Goal: Information Seeking & Learning: Learn about a topic

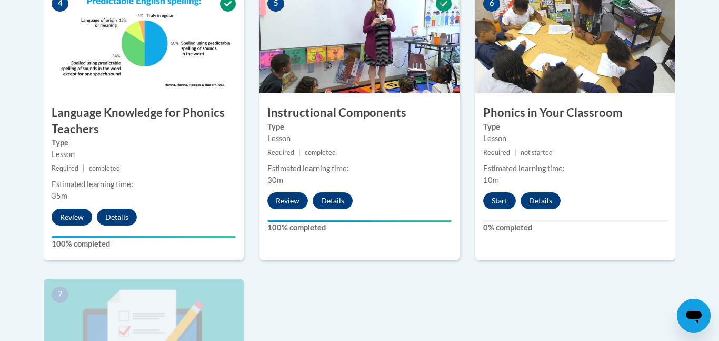
scroll to position [657, 0]
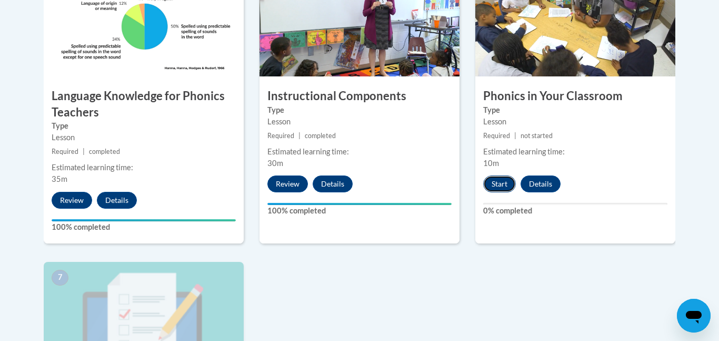
click at [504, 185] on button "Start" at bounding box center [499, 183] width 33 height 17
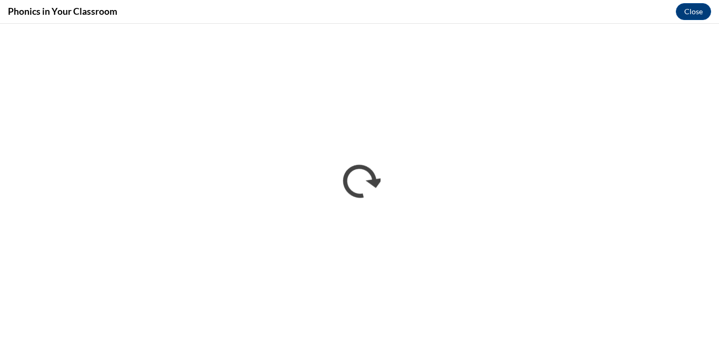
scroll to position [0, 0]
click at [690, 13] on button "Close" at bounding box center [693, 11] width 35 height 17
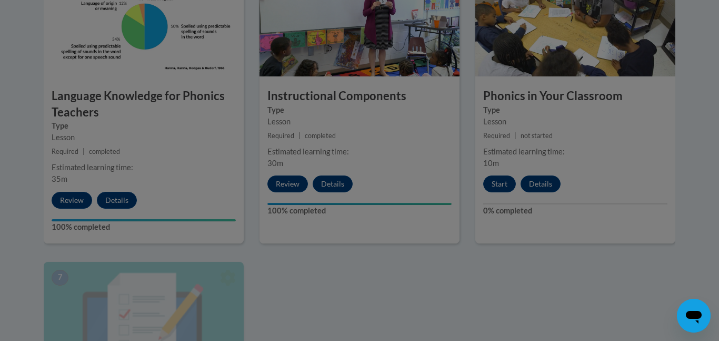
click at [509, 187] on div at bounding box center [359, 170] width 719 height 341
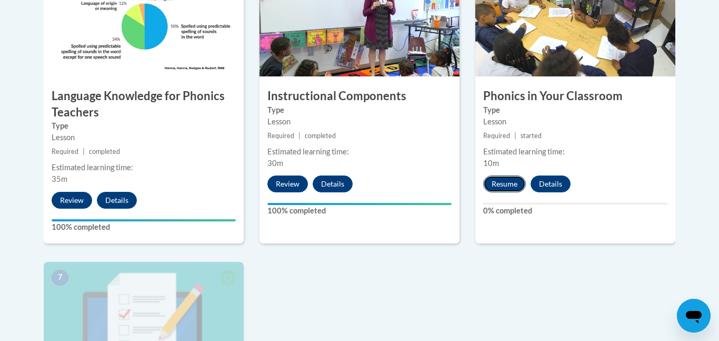
click at [506, 185] on button "Resume" at bounding box center [504, 183] width 43 height 17
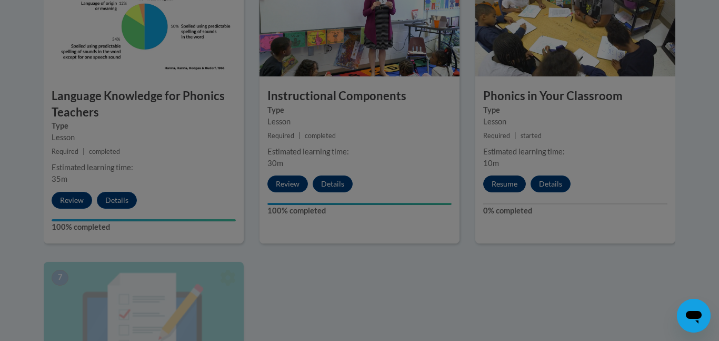
scroll to position [698, 0]
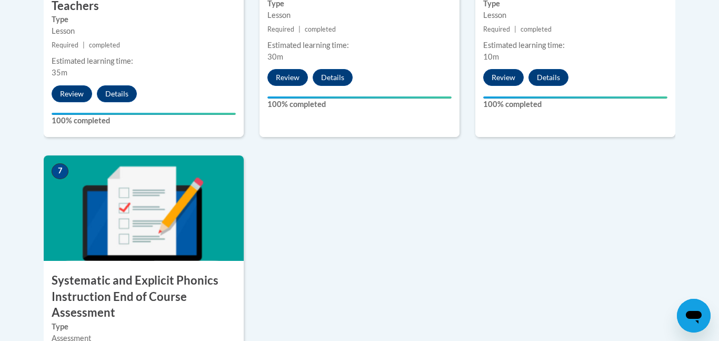
scroll to position [766, 0]
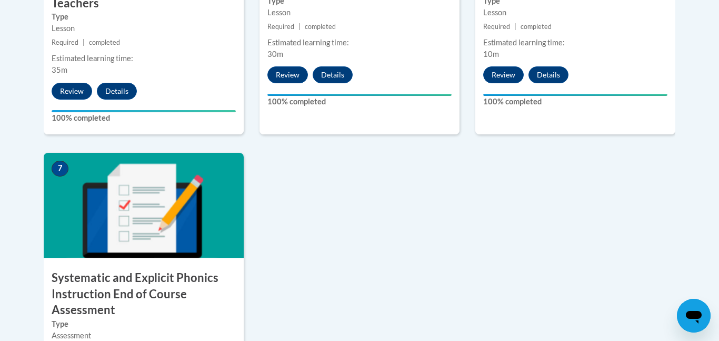
click at [121, 235] on img at bounding box center [144, 205] width 200 height 105
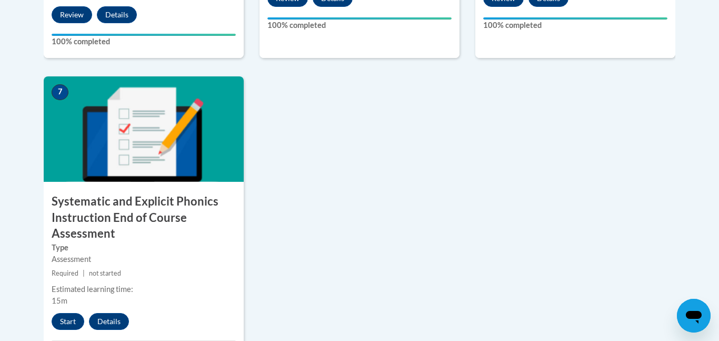
scroll to position [845, 0]
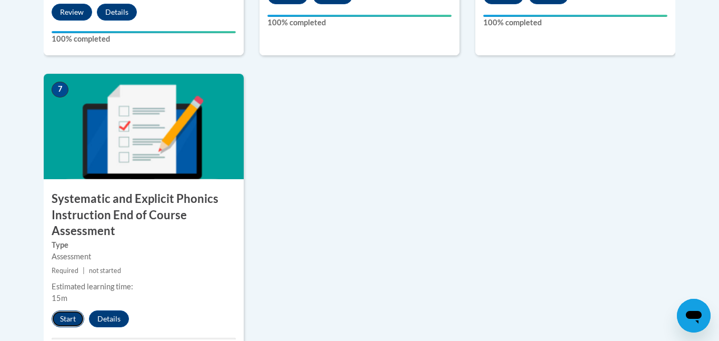
click at [69, 319] on button "Start" at bounding box center [68, 318] width 33 height 17
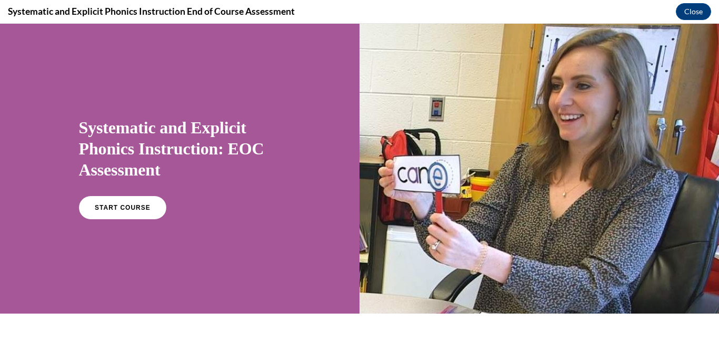
scroll to position [0, 0]
click at [129, 217] on link "START COURSE" at bounding box center [122, 207] width 92 height 24
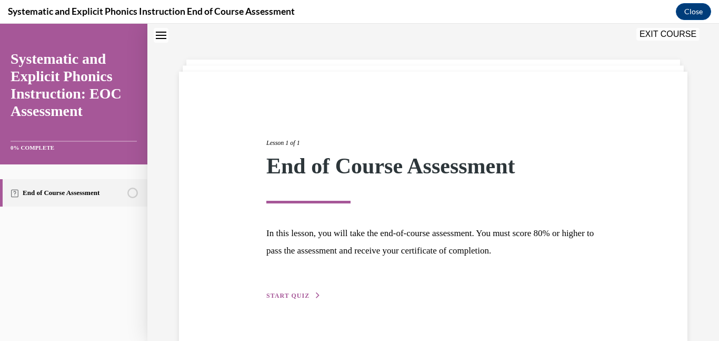
scroll to position [56, 0]
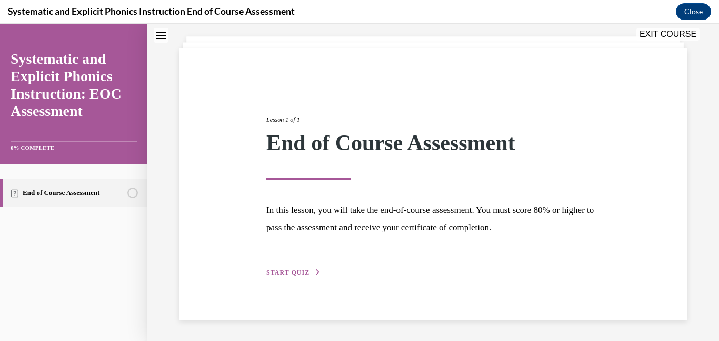
click at [291, 269] on span "START QUIZ" at bounding box center [287, 272] width 43 height 7
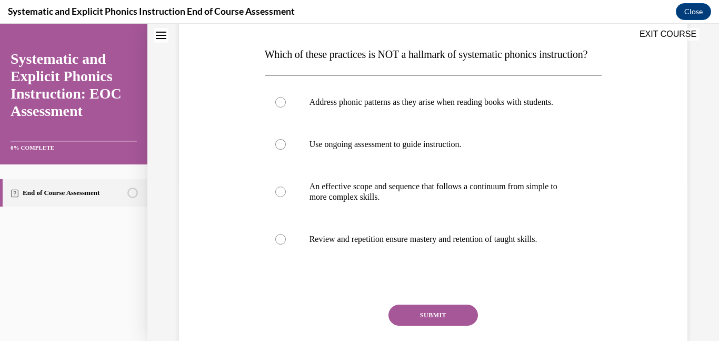
scroll to position [157, 0]
click at [282, 107] on div at bounding box center [280, 101] width 11 height 11
click at [432, 325] on button "SUBMIT" at bounding box center [434, 314] width 90 height 21
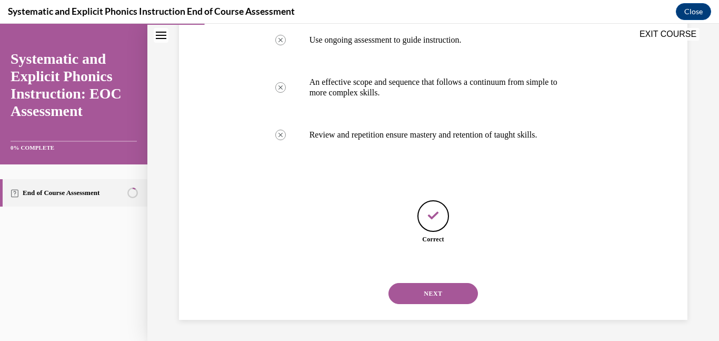
scroll to position [282, 0]
click at [406, 295] on button "NEXT" at bounding box center [434, 293] width 90 height 21
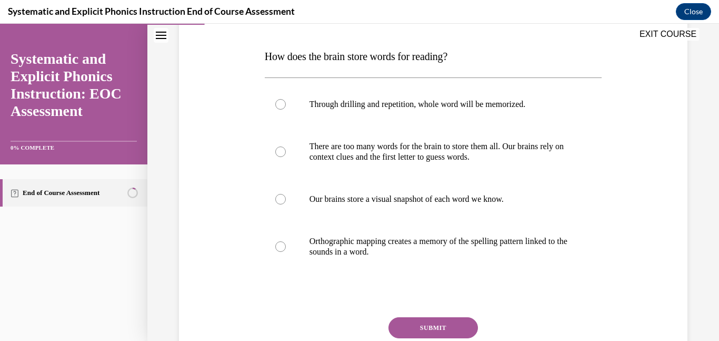
scroll to position [157, 0]
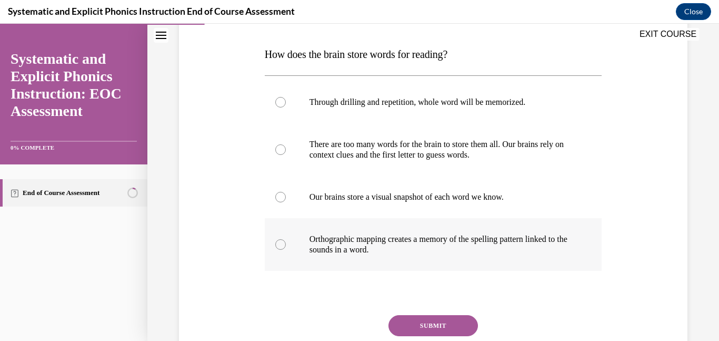
click at [282, 241] on div at bounding box center [280, 244] width 11 height 11
click at [404, 319] on button "SUBMIT" at bounding box center [434, 325] width 90 height 21
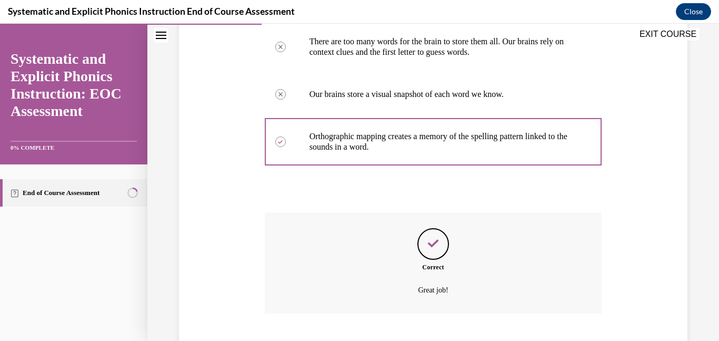
scroll to position [324, 0]
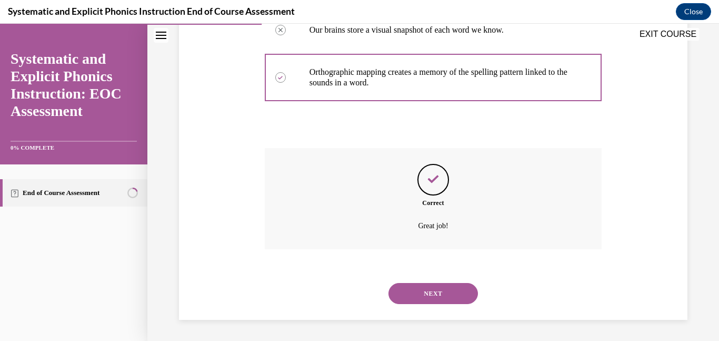
click at [415, 293] on button "NEXT" at bounding box center [434, 293] width 90 height 21
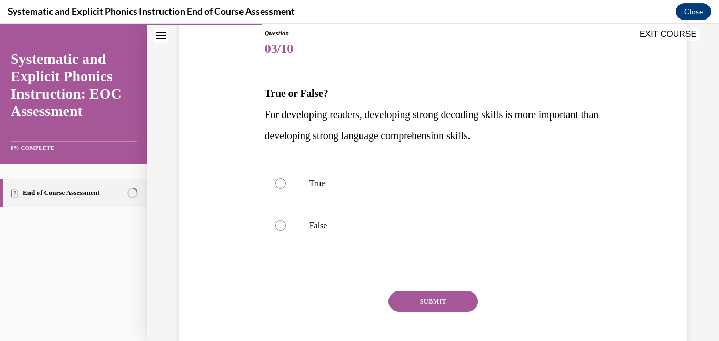
scroll to position [121, 0]
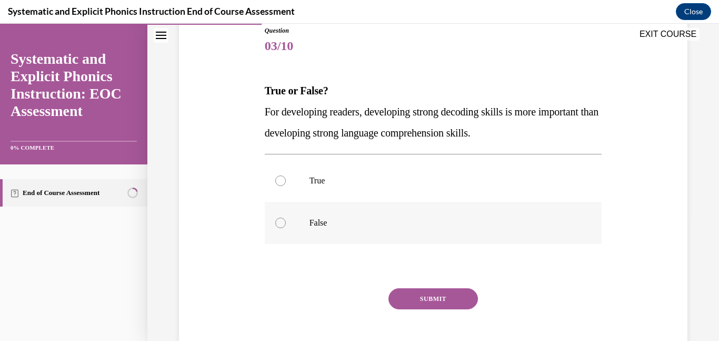
click at [283, 224] on div at bounding box center [280, 222] width 11 height 11
click at [416, 304] on button "SUBMIT" at bounding box center [434, 298] width 90 height 21
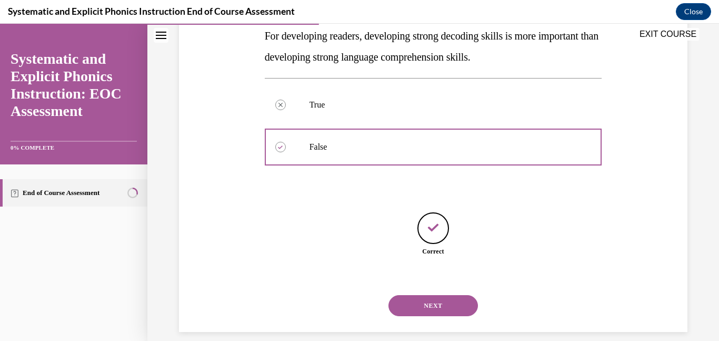
scroll to position [208, 0]
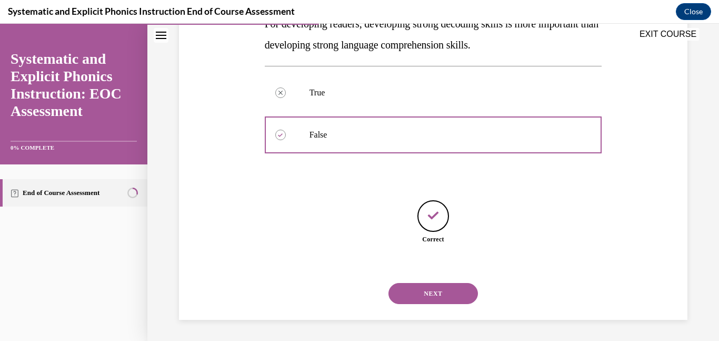
click at [433, 289] on button "NEXT" at bounding box center [434, 293] width 90 height 21
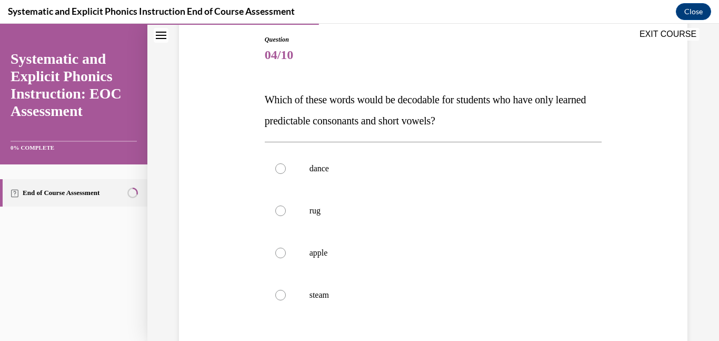
scroll to position [112, 0]
click at [280, 207] on div at bounding box center [280, 210] width 11 height 11
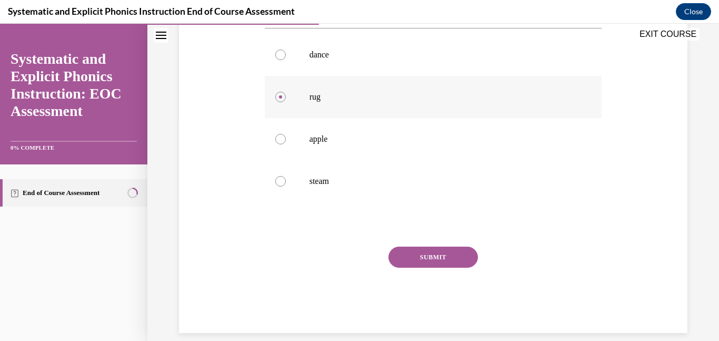
scroll to position [227, 0]
click at [443, 251] on button "SUBMIT" at bounding box center [434, 254] width 90 height 21
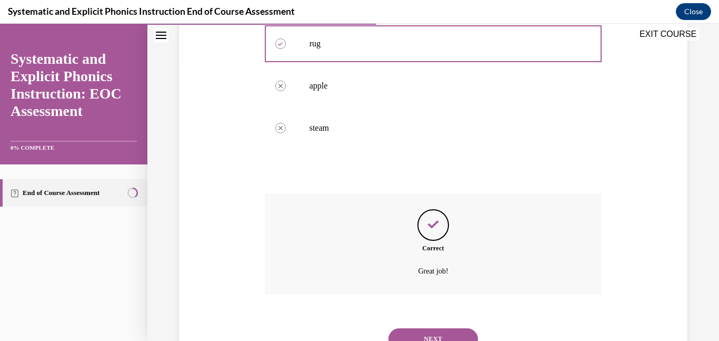
scroll to position [324, 0]
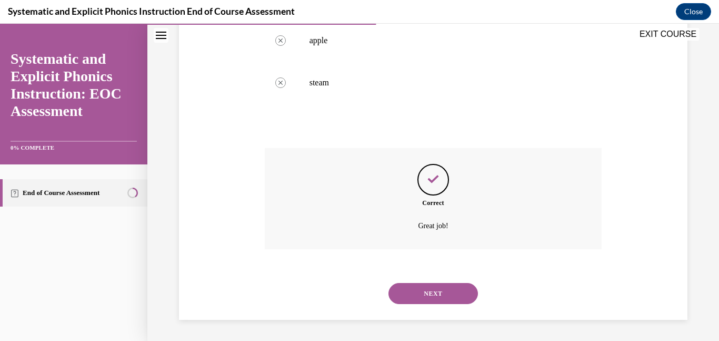
click at [435, 300] on button "NEXT" at bounding box center [434, 293] width 90 height 21
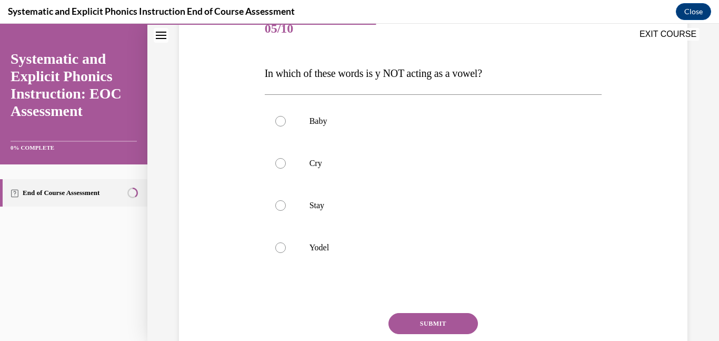
scroll to position [140, 0]
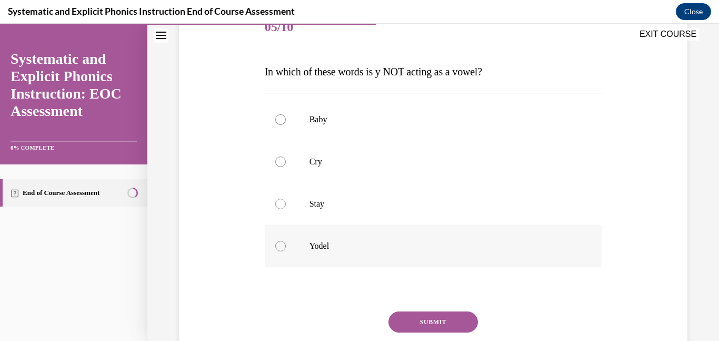
click at [283, 244] on div at bounding box center [280, 246] width 11 height 11
click at [414, 319] on button "SUBMIT" at bounding box center [434, 321] width 90 height 21
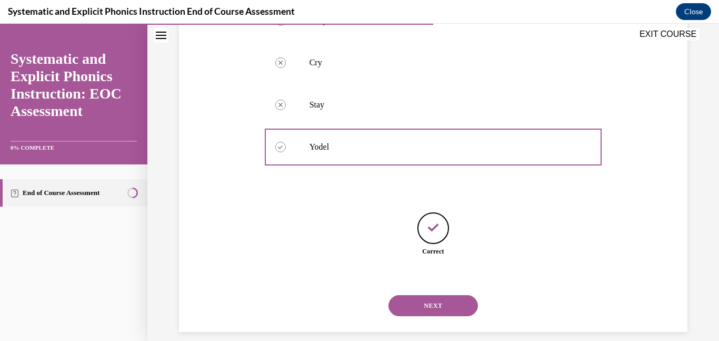
scroll to position [251, 0]
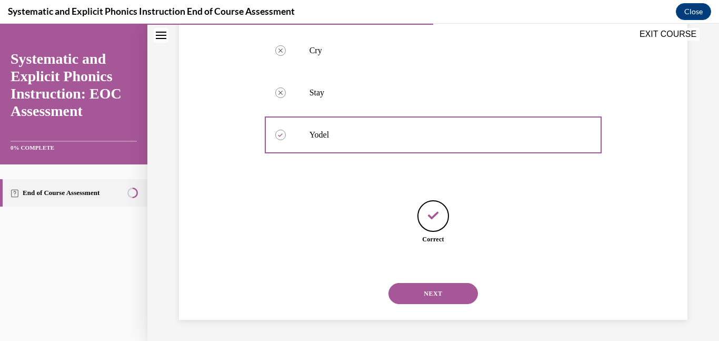
click at [431, 296] on button "NEXT" at bounding box center [434, 293] width 90 height 21
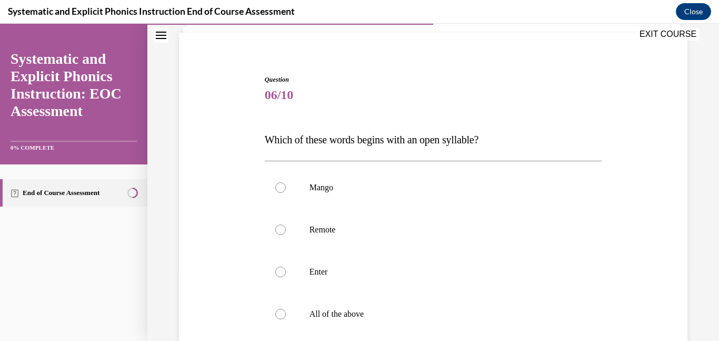
scroll to position [73, 0]
click at [284, 231] on div at bounding box center [280, 228] width 11 height 11
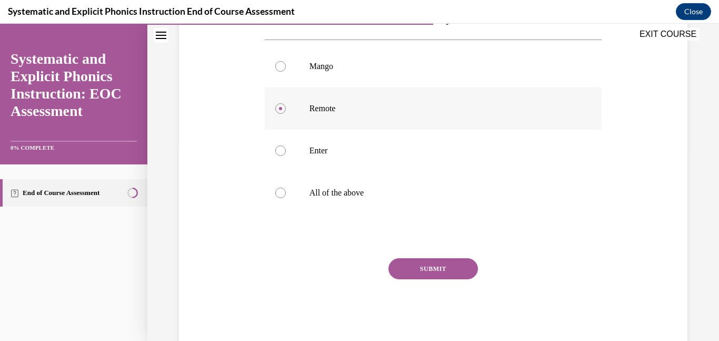
scroll to position [197, 0]
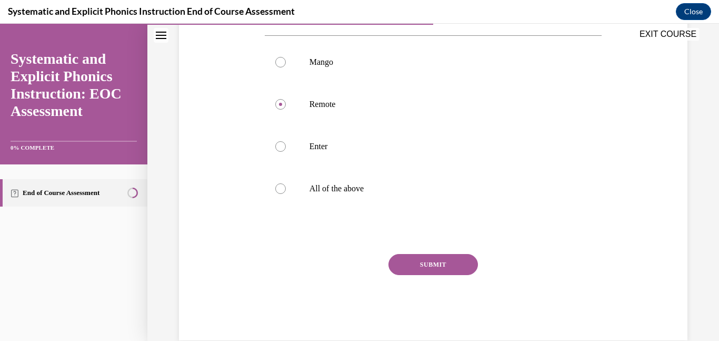
click at [441, 258] on button "SUBMIT" at bounding box center [434, 264] width 90 height 21
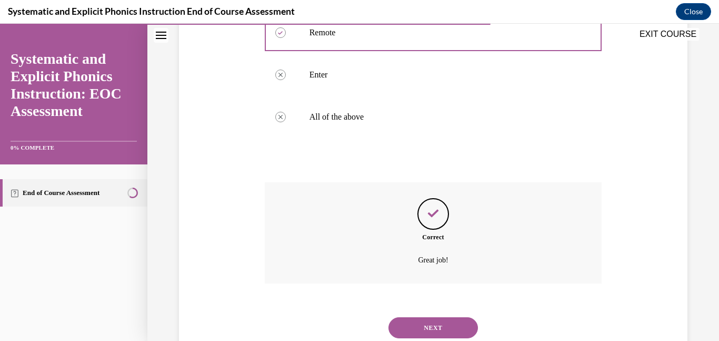
scroll to position [303, 0]
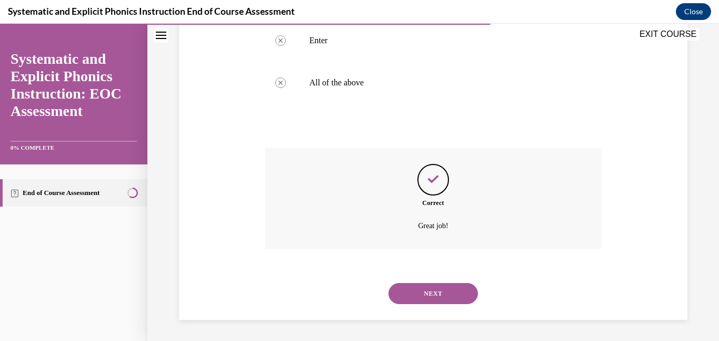
click at [404, 282] on div "NEXT" at bounding box center [433, 293] width 337 height 42
click at [405, 286] on button "NEXT" at bounding box center [434, 293] width 90 height 21
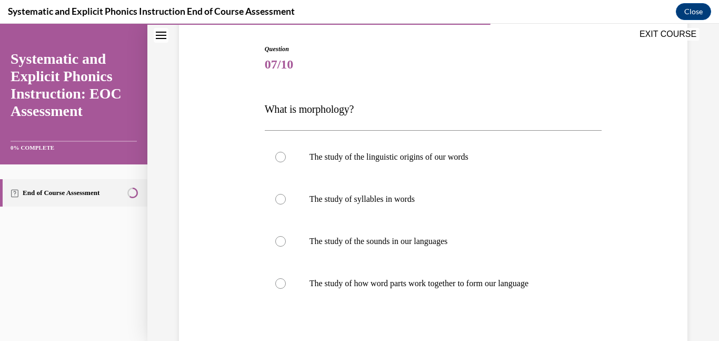
scroll to position [104, 0]
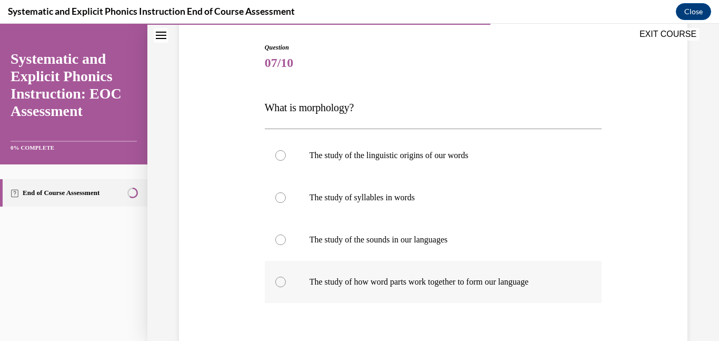
click at [286, 281] on div at bounding box center [433, 282] width 337 height 42
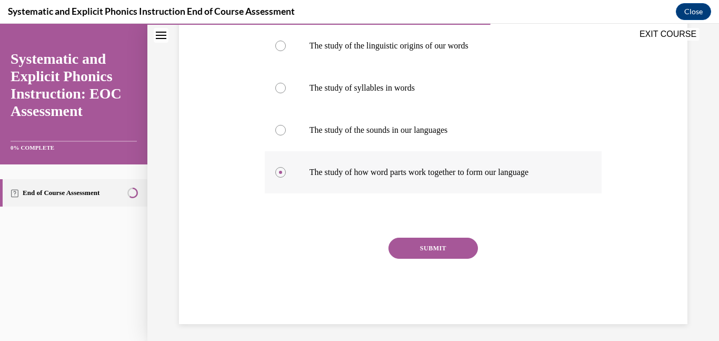
scroll to position [214, 0]
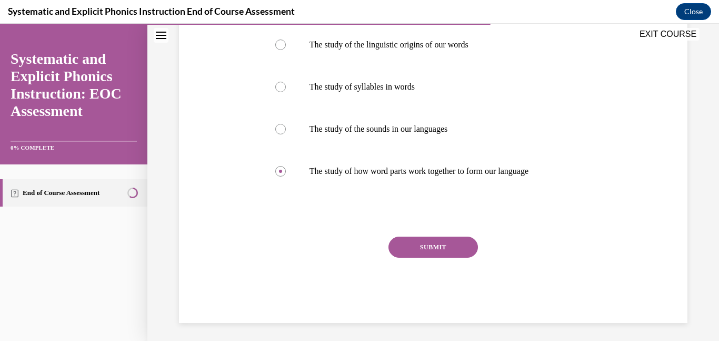
click at [436, 239] on button "SUBMIT" at bounding box center [434, 246] width 90 height 21
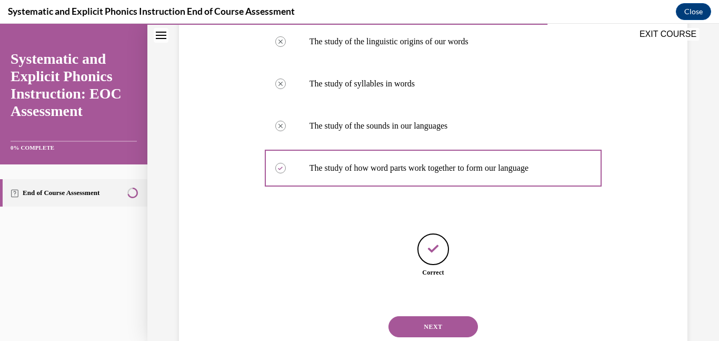
scroll to position [251, 0]
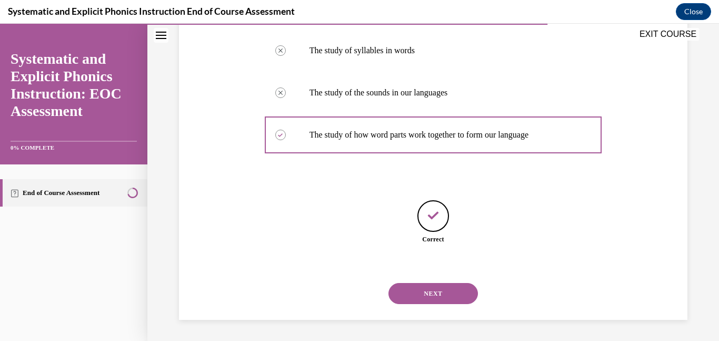
click at [436, 289] on button "NEXT" at bounding box center [434, 293] width 90 height 21
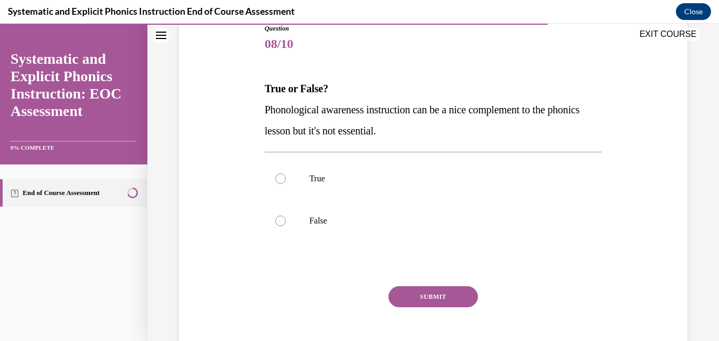
scroll to position [123, 0]
click at [280, 222] on div at bounding box center [280, 220] width 11 height 11
click at [466, 297] on button "SUBMIT" at bounding box center [434, 295] width 90 height 21
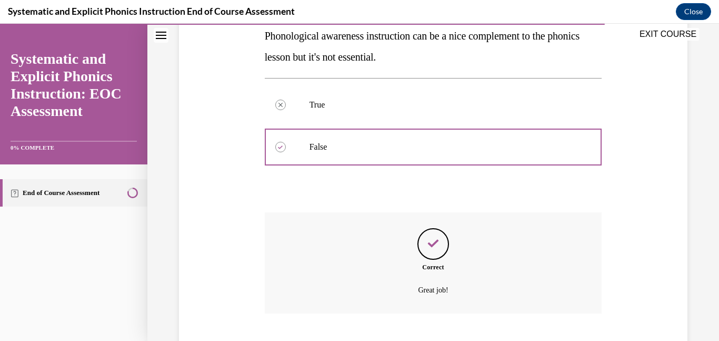
scroll to position [261, 0]
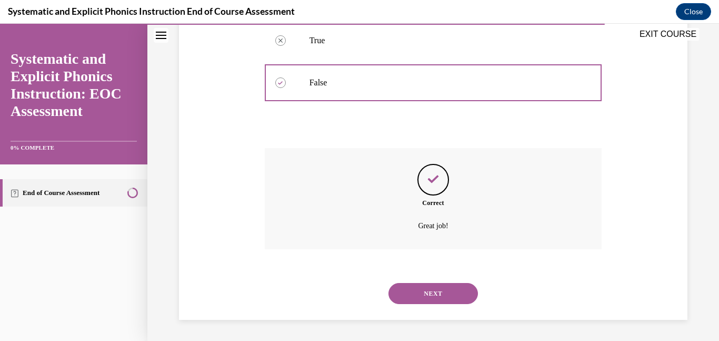
click at [462, 294] on button "NEXT" at bounding box center [434, 293] width 90 height 21
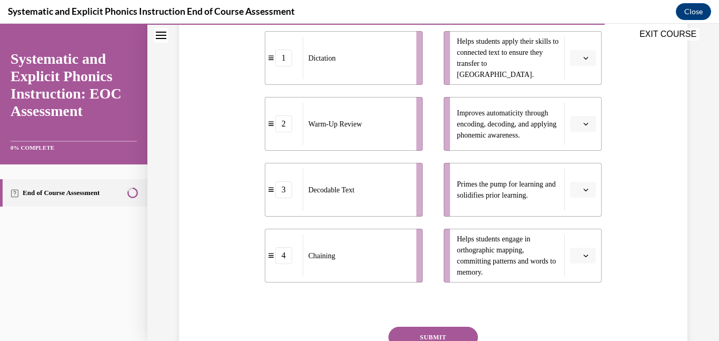
scroll to position [248, 0]
click at [582, 63] on button "button" at bounding box center [583, 59] width 26 height 16
click at [571, 168] on div "4" at bounding box center [582, 166] width 26 height 21
click at [585, 125] on icon "button" at bounding box center [586, 124] width 5 height 3
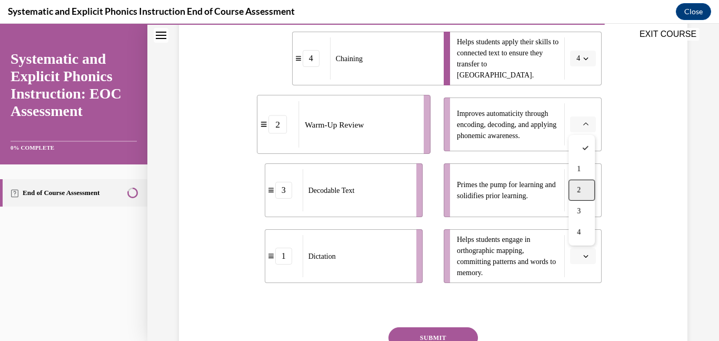
click at [578, 188] on span "2" at bounding box center [579, 190] width 4 height 8
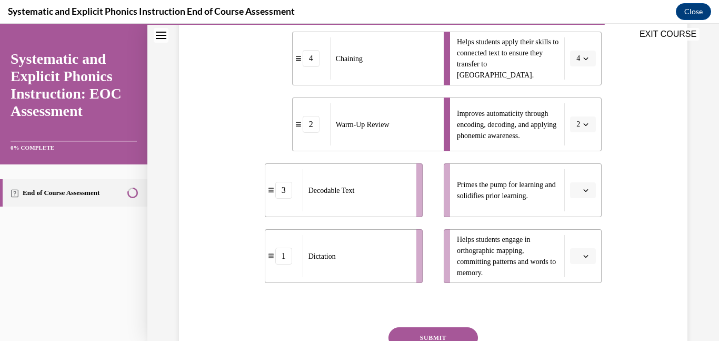
click at [583, 196] on button "button" at bounding box center [583, 190] width 26 height 16
click at [575, 232] on div "1" at bounding box center [582, 234] width 26 height 21
click at [583, 274] on li "Helps students engage in orthographic mapping, committing patterns and words to…" at bounding box center [523, 256] width 158 height 54
click at [585, 259] on span "button" at bounding box center [585, 255] width 7 height 7
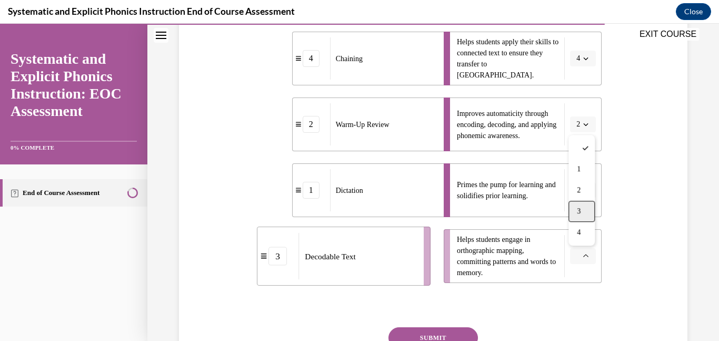
click at [583, 214] on div "3" at bounding box center [582, 211] width 26 height 21
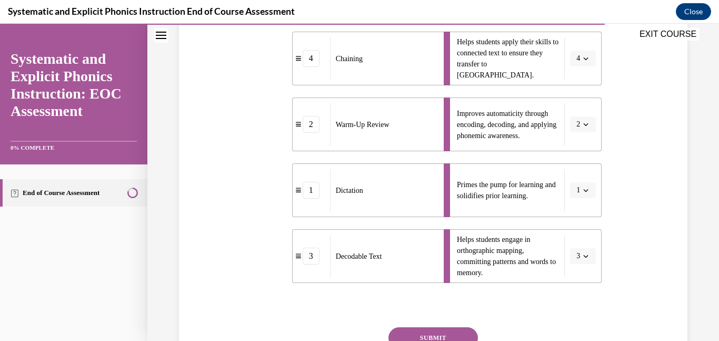
click at [451, 330] on button "SUBMIT" at bounding box center [434, 337] width 90 height 21
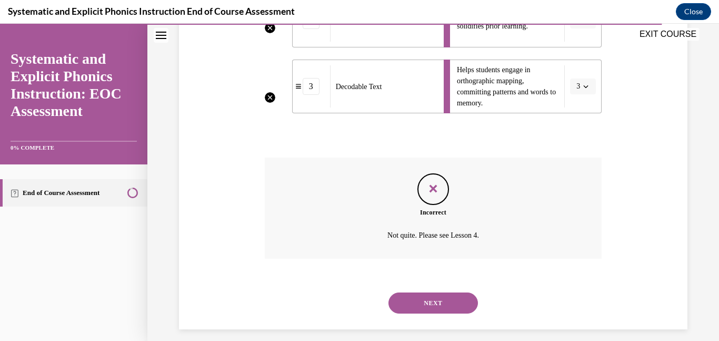
scroll to position [419, 0]
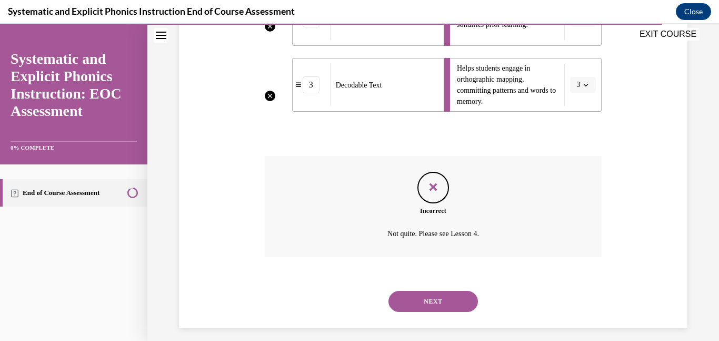
click at [448, 296] on button "NEXT" at bounding box center [434, 301] width 90 height 21
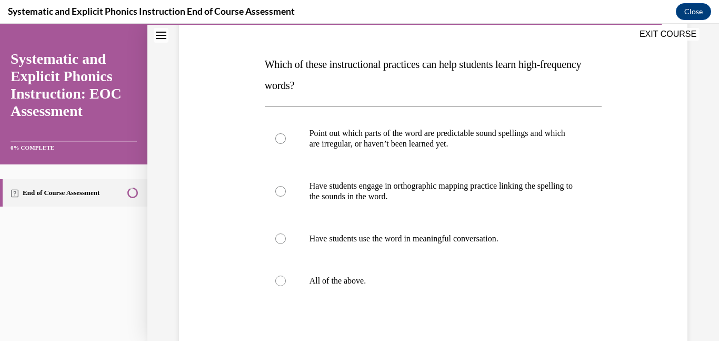
scroll to position [151, 0]
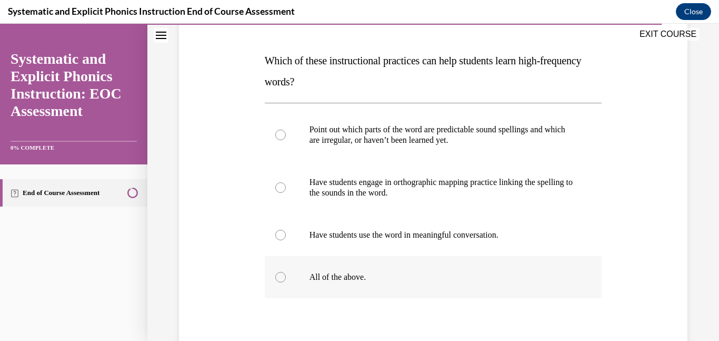
click at [284, 276] on div at bounding box center [280, 277] width 11 height 11
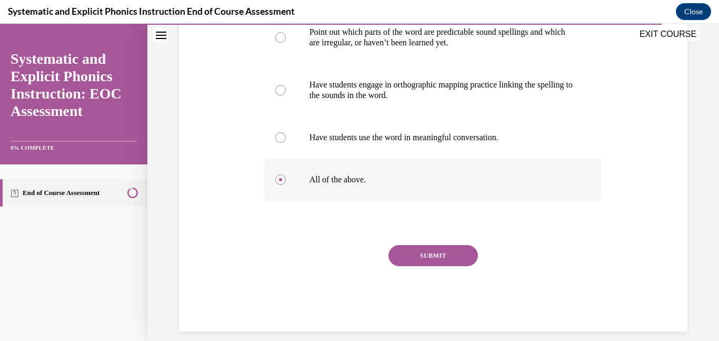
scroll to position [258, 0]
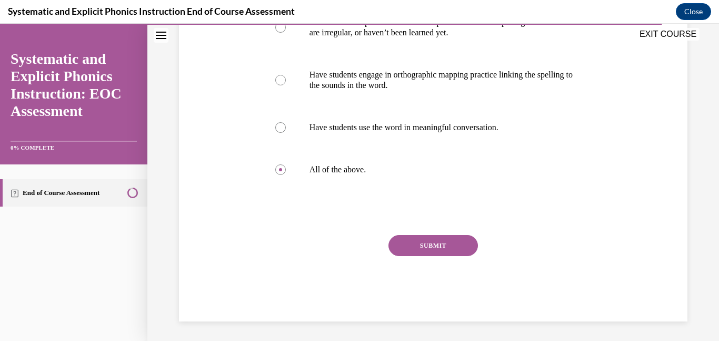
click at [402, 241] on button "SUBMIT" at bounding box center [434, 245] width 90 height 21
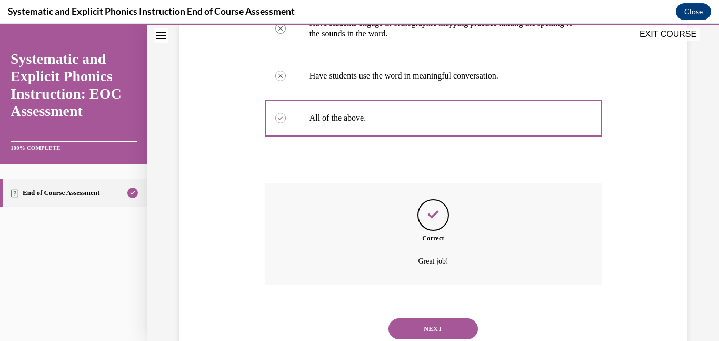
scroll to position [345, 0]
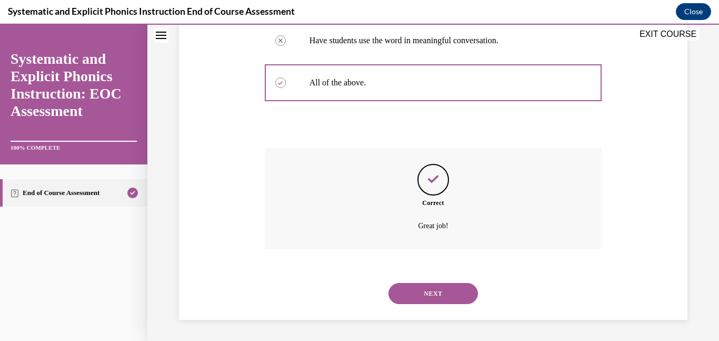
click at [420, 287] on button "NEXT" at bounding box center [434, 293] width 90 height 21
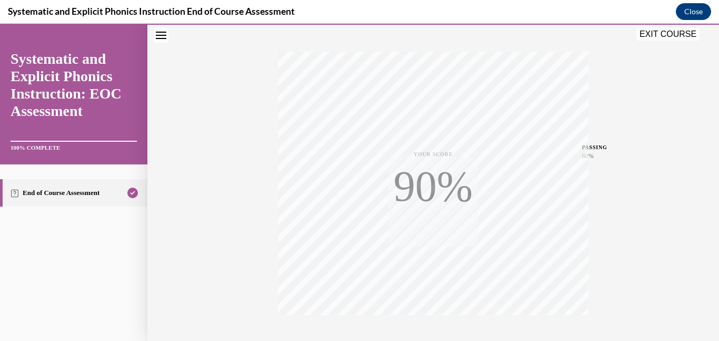
scroll to position [223, 0]
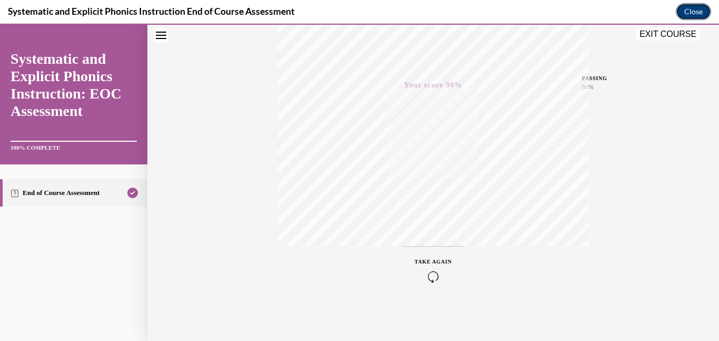
click at [699, 13] on button "Close" at bounding box center [693, 11] width 35 height 17
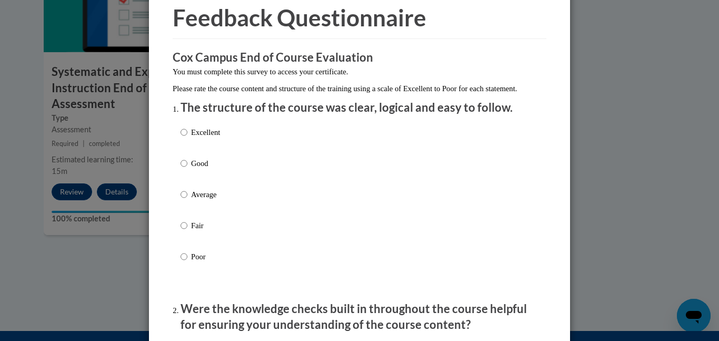
scroll to position [50, 0]
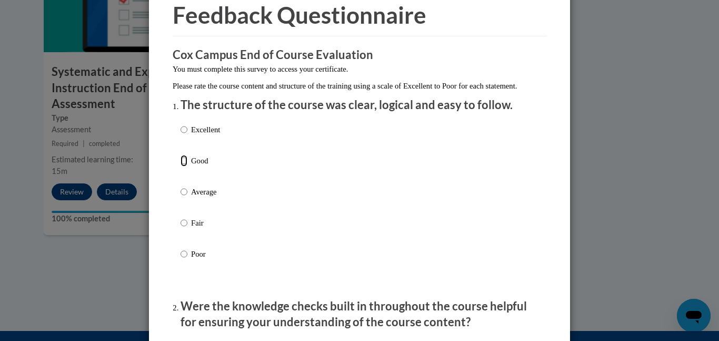
click at [186, 166] on input "Good" at bounding box center [184, 161] width 7 height 12
radio input "true"
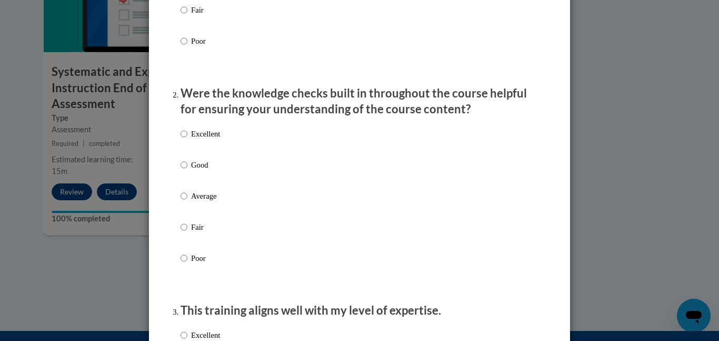
scroll to position [262, 0]
click at [185, 171] on input "Good" at bounding box center [184, 166] width 7 height 12
radio input "true"
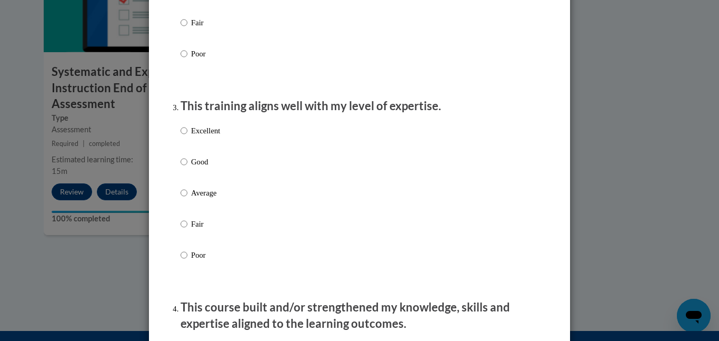
scroll to position [468, 0]
click at [184, 166] on input "Good" at bounding box center [184, 161] width 7 height 12
radio input "true"
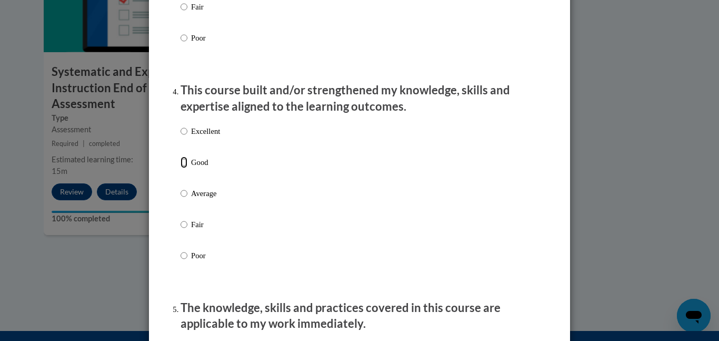
click at [184, 168] on input "Good" at bounding box center [184, 162] width 7 height 12
radio input "true"
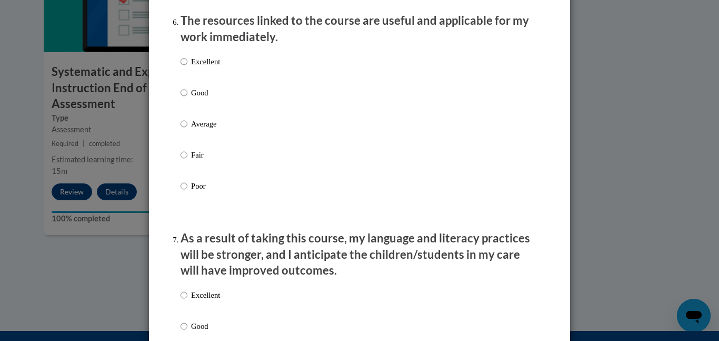
scroll to position [1191, 0]
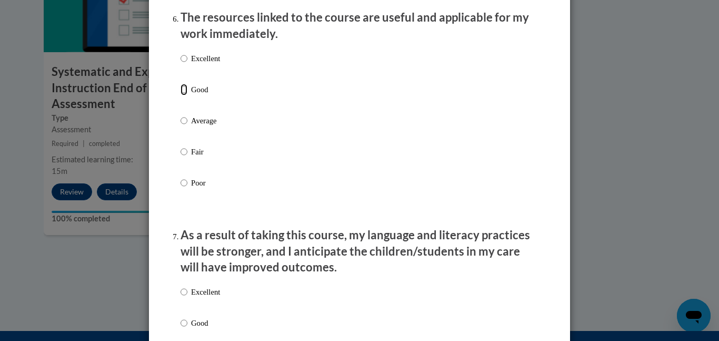
click at [181, 95] on input "Good" at bounding box center [184, 90] width 7 height 12
radio input "true"
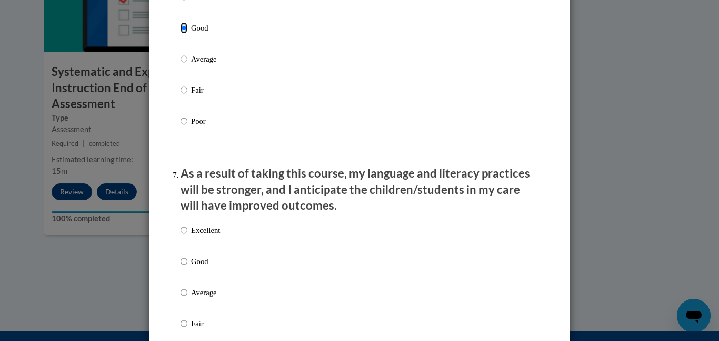
scroll to position [1255, 0]
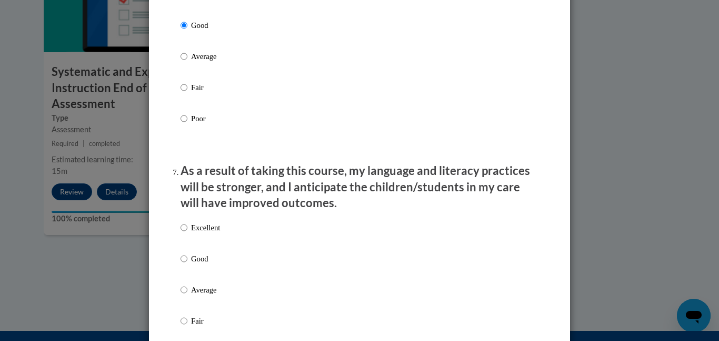
click at [186, 274] on label "Good" at bounding box center [200, 267] width 39 height 28
click at [186, 264] on input "Good" at bounding box center [184, 259] width 7 height 12
radio input "true"
click at [186, 274] on label "Good" at bounding box center [200, 267] width 39 height 28
click at [186, 264] on input "Good" at bounding box center [184, 259] width 7 height 12
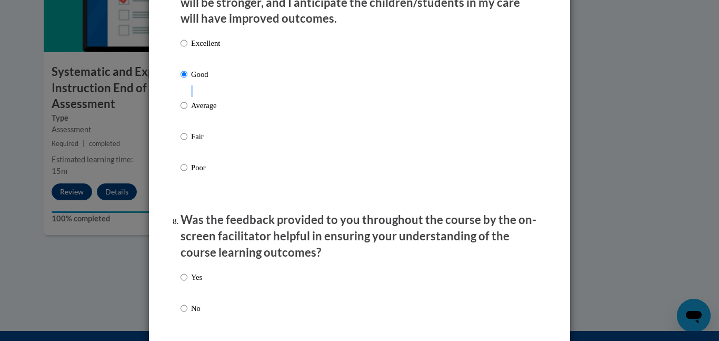
scroll to position [1440, 0]
click at [187, 285] on label "Yes" at bounding box center [192, 285] width 22 height 28
click at [187, 282] on input "Yes" at bounding box center [184, 277] width 7 height 12
radio input "true"
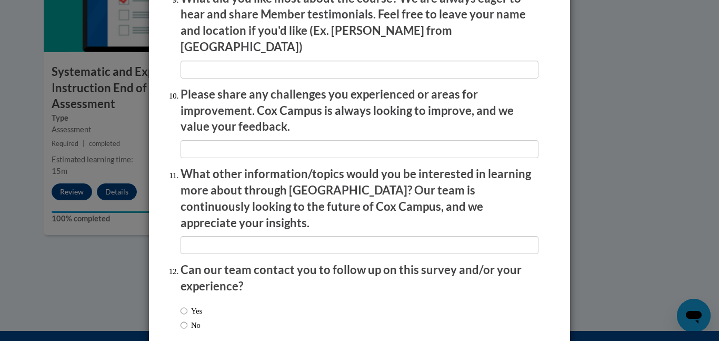
scroll to position [1847, 0]
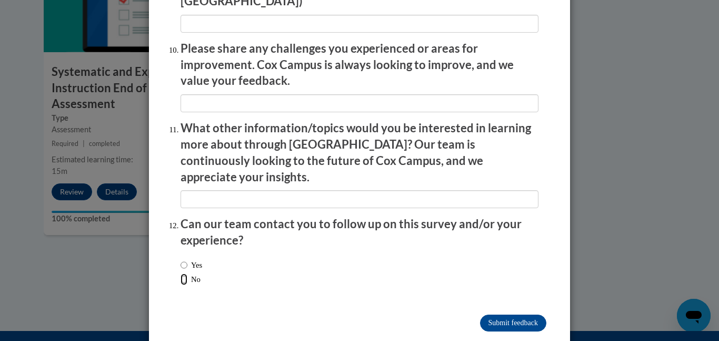
click at [181, 273] on input "No" at bounding box center [184, 279] width 7 height 12
radio input "true"
click at [499, 314] on input "Submit feedback" at bounding box center [513, 322] width 66 height 17
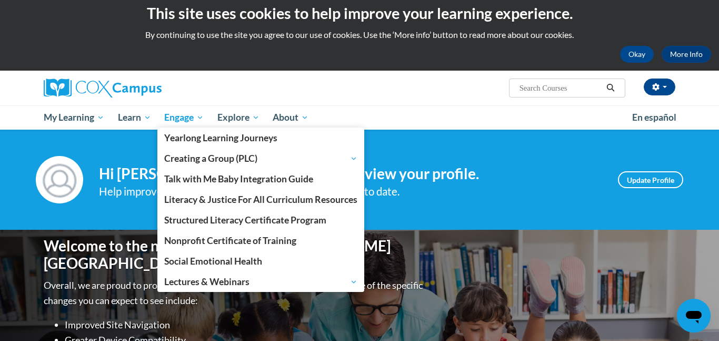
click at [192, 123] on span "Engage" at bounding box center [183, 117] width 39 height 13
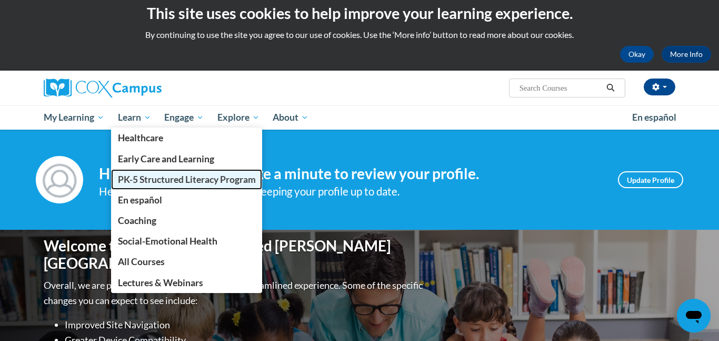
click at [147, 183] on span "PK-5 Structured Literacy Program" at bounding box center [187, 179] width 138 height 11
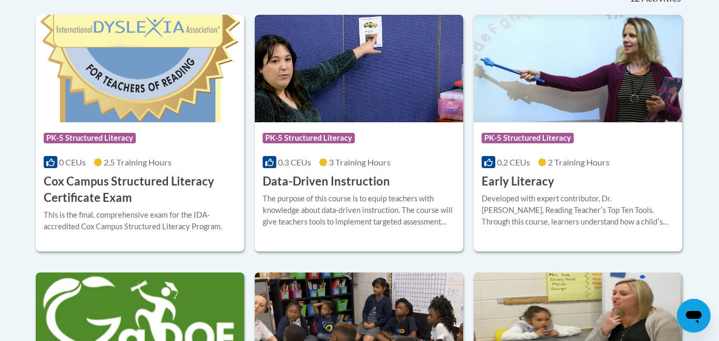
scroll to position [464, 0]
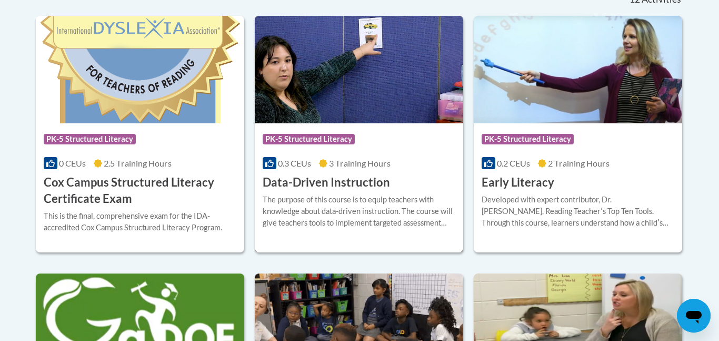
click at [292, 140] on span "PK-5 Structured Literacy" at bounding box center [309, 139] width 92 height 11
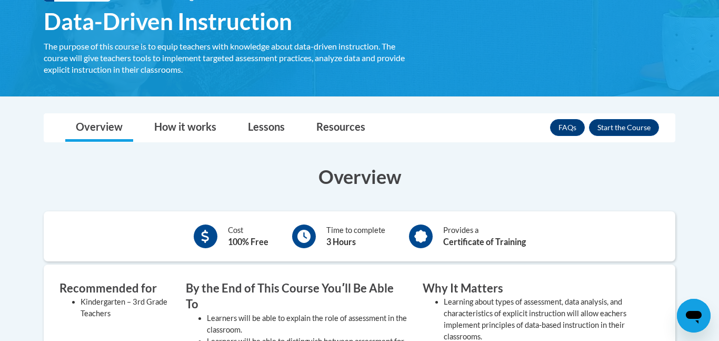
scroll to position [183, 0]
